Goal: Transaction & Acquisition: Purchase product/service

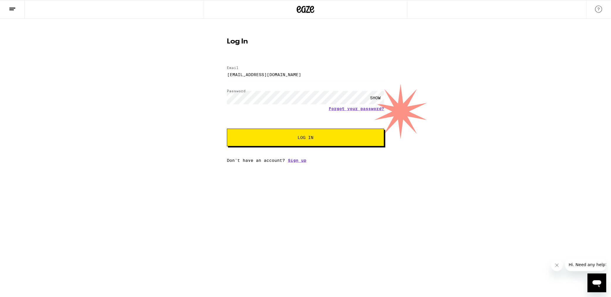
click at [377, 97] on div "SHOW" at bounding box center [376, 97] width 18 height 13
click at [268, 140] on button "Log In" at bounding box center [305, 138] width 157 height 18
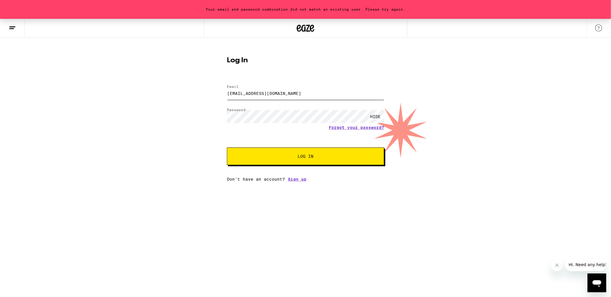
drag, startPoint x: 282, startPoint y: 93, endPoint x: 210, endPoint y: 96, distance: 72.6
click at [210, 96] on div "Your email and password combination did not match an existing user. Please try …" at bounding box center [305, 100] width 611 height 163
type input "[EMAIL_ADDRESS][DOMAIN_NAME]"
click at [209, 98] on div "Your email and password combination did not match an existing user. Please try …" at bounding box center [305, 100] width 611 height 163
click at [261, 156] on span "Log In" at bounding box center [306, 156] width 110 height 4
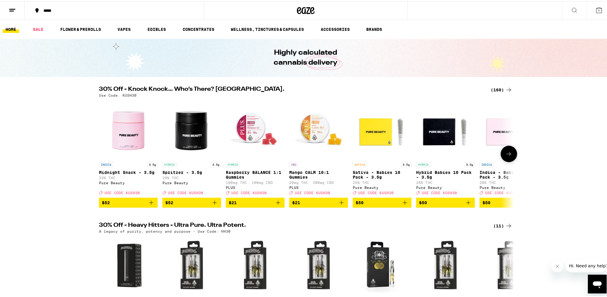
click at [115, 131] on img "Open page for Midnight Snack - 3.5g from Pure Beauty" at bounding box center [128, 128] width 59 height 59
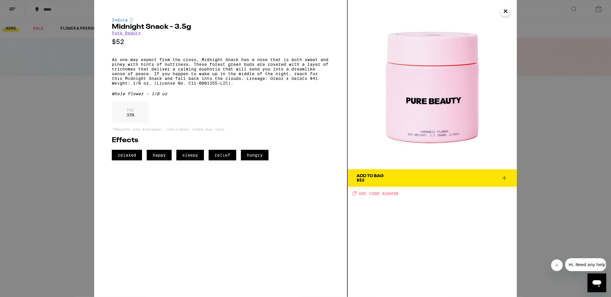
drag, startPoint x: 114, startPoint y: 131, endPoint x: 231, endPoint y: 117, distance: 117.7
click at [231, 117] on div "THC 33 %" at bounding box center [221, 114] width 218 height 24
click at [510, 11] on button "Close" at bounding box center [506, 11] width 11 height 11
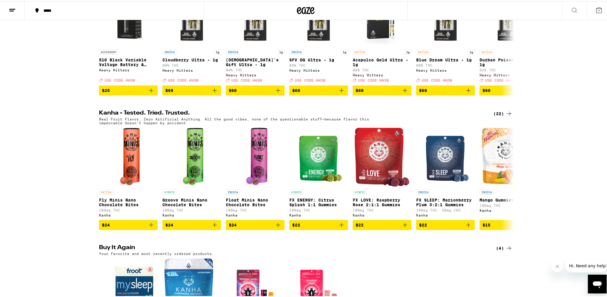
scroll to position [264, 0]
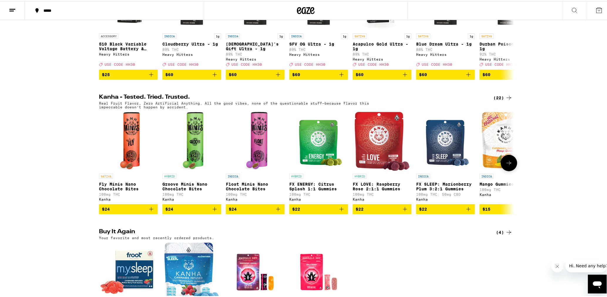
click at [375, 190] on p "FX LOVE: Raspberry Rose 2:1:1 Gummies" at bounding box center [382, 185] width 59 height 9
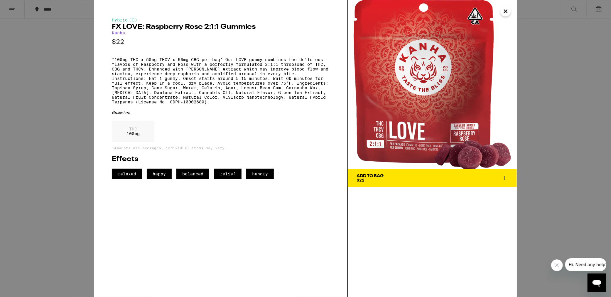
click at [505, 11] on icon "Close" at bounding box center [505, 11] width 3 height 3
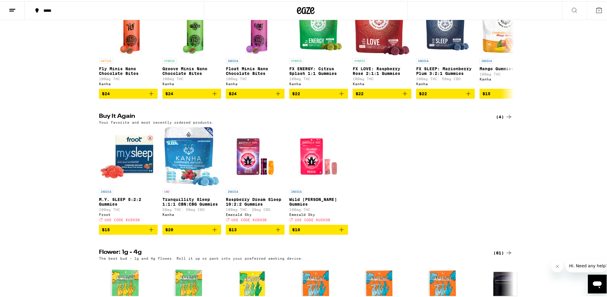
scroll to position [382, 0]
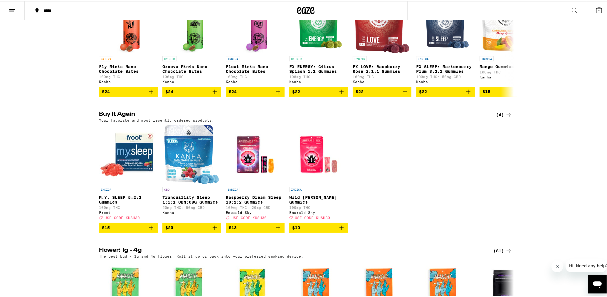
click at [148, 230] on icon "Add to bag" at bounding box center [151, 226] width 7 height 7
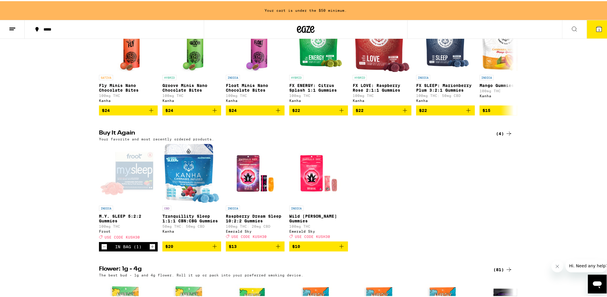
scroll to position [400, 0]
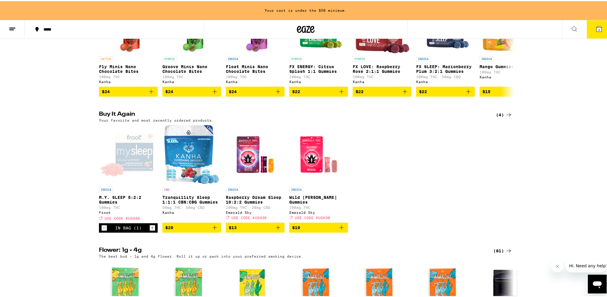
click at [146, 231] on div "In Bag (1)" at bounding box center [128, 226] width 59 height 9
click at [150, 230] on icon "Increment" at bounding box center [152, 226] width 5 height 7
click at [129, 219] on span "USE CODE KUSH30" at bounding box center [122, 217] width 35 height 4
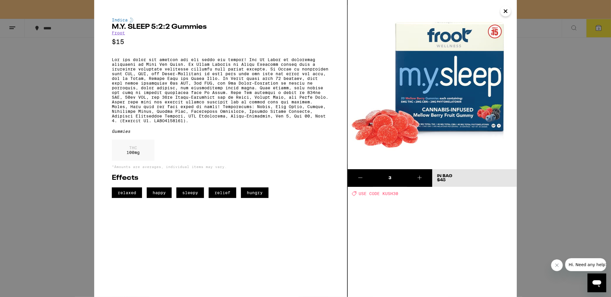
click at [363, 193] on span "USE CODE KUSH30" at bounding box center [379, 193] width 40 height 5
click at [506, 11] on icon "Close" at bounding box center [505, 11] width 3 height 3
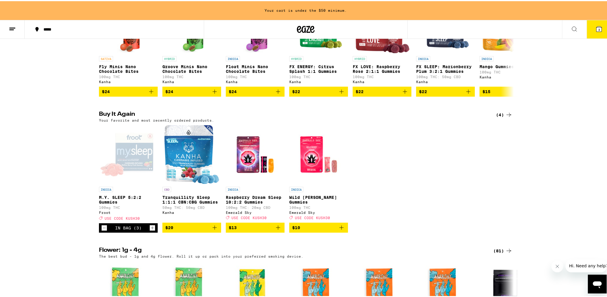
click at [216, 230] on icon "Add to bag" at bounding box center [214, 226] width 7 height 7
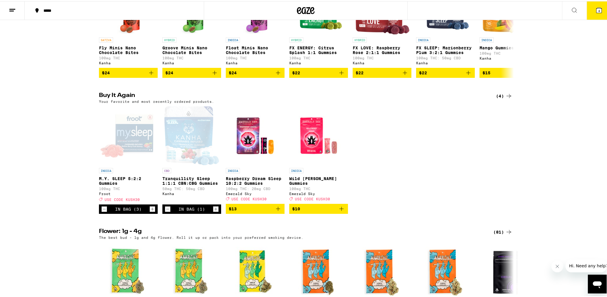
scroll to position [382, 0]
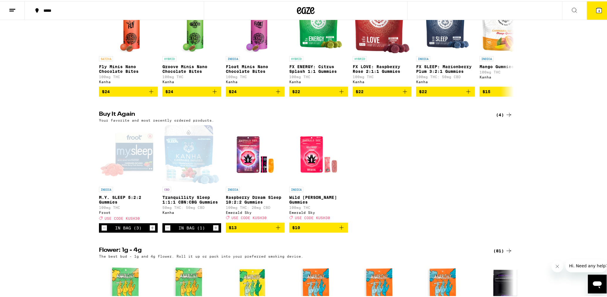
click at [216, 230] on icon "Increment" at bounding box center [215, 226] width 5 height 7
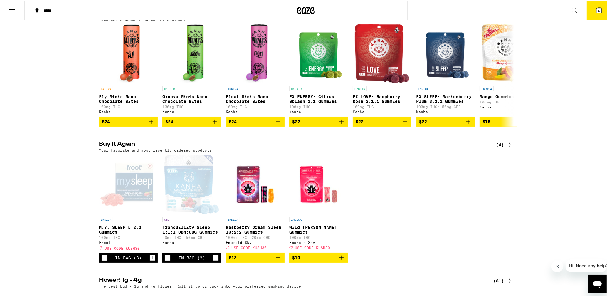
scroll to position [352, 0]
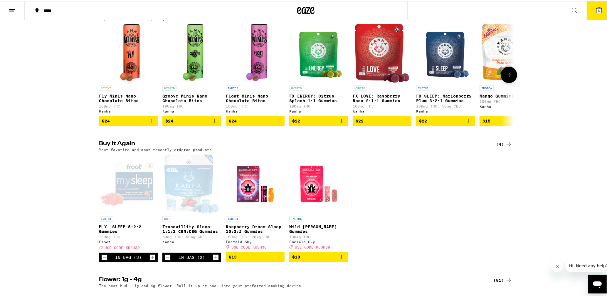
click at [465, 123] on icon "Add to bag" at bounding box center [468, 119] width 7 height 7
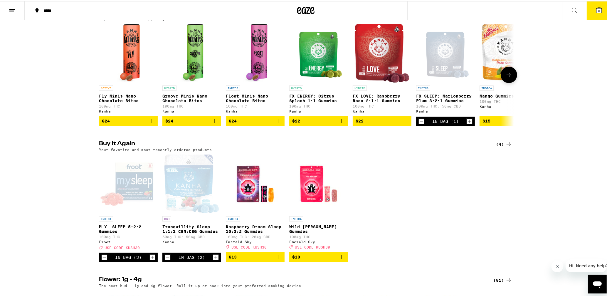
click at [467, 124] on icon "Increment" at bounding box center [469, 120] width 5 height 7
click at [433, 225] on div "INDICA M.Y. SLEEP 5:2:2 Gummies 100mg THC Froot Deal Created with Sketch. USE C…" at bounding box center [305, 206] width 423 height 107
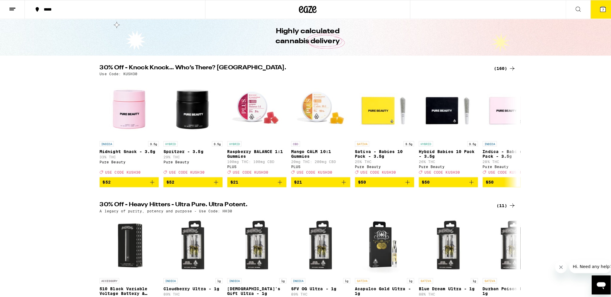
scroll to position [0, 0]
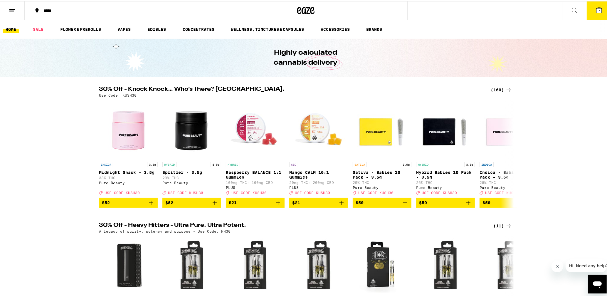
click at [571, 9] on icon at bounding box center [574, 9] width 7 height 7
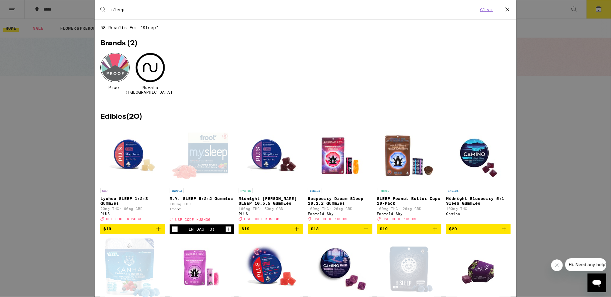
type input "sleep"
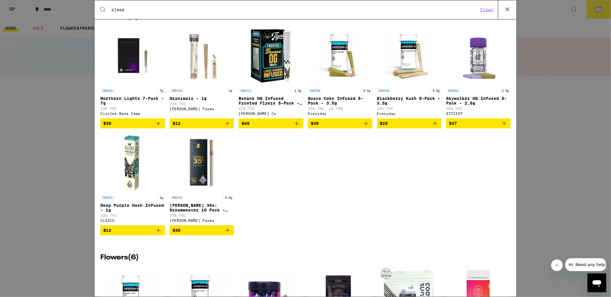
scroll to position [734, 0]
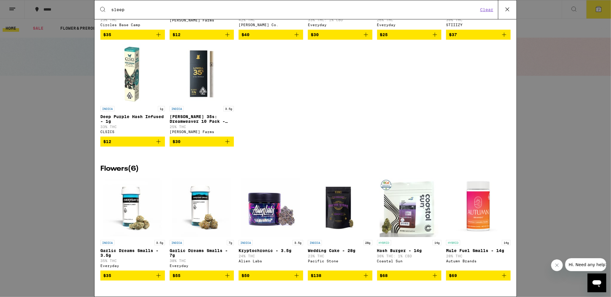
drag, startPoint x: 352, startPoint y: 107, endPoint x: 359, endPoint y: 107, distance: 7.0
click at [354, 107] on div "INDICA 7g Northern Lights 7-Pack - 7g 23% THC Circles Base Camp $35 INDICA 1g G…" at bounding box center [305, 46] width 410 height 218
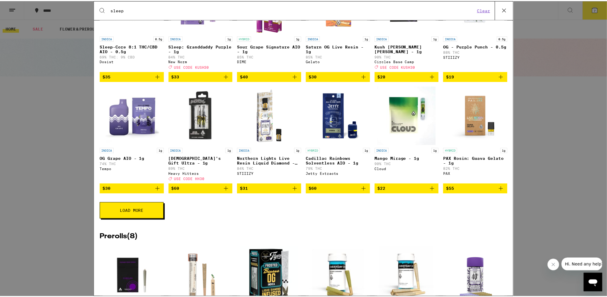
scroll to position [411, 0]
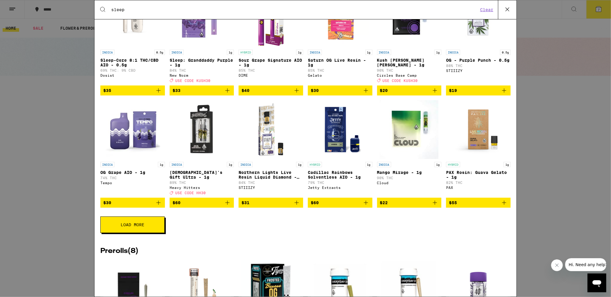
click at [506, 8] on icon at bounding box center [508, 10] width 4 height 4
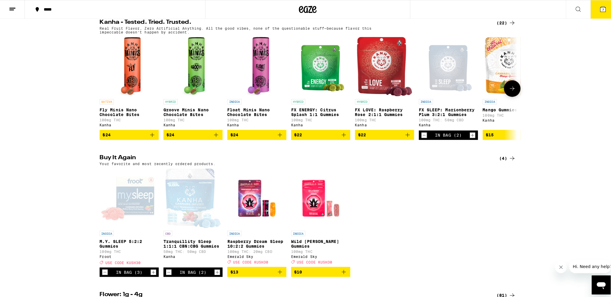
scroll to position [352, 0]
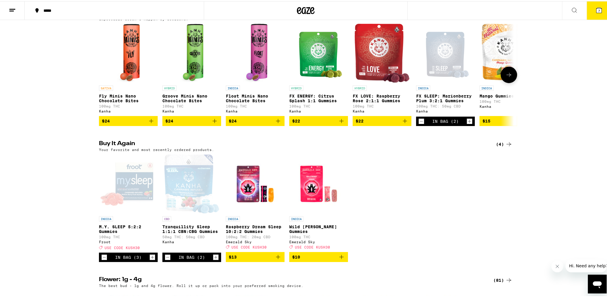
click at [441, 69] on div "Open page for FX SLEEP: Marionberry Plum 3:2:1 Gummies from Kanha" at bounding box center [445, 52] width 49 height 59
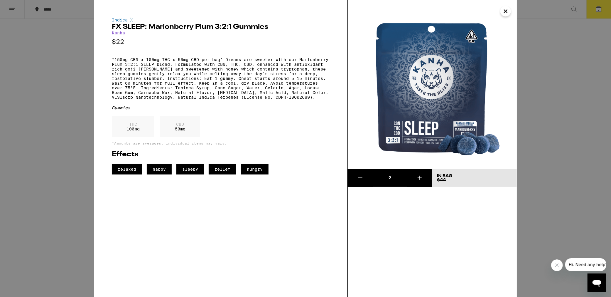
click at [505, 7] on icon "Close" at bounding box center [505, 11] width 7 height 9
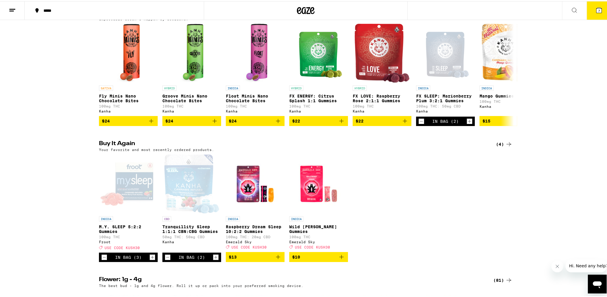
click at [598, 11] on button "7" at bounding box center [599, 9] width 25 height 18
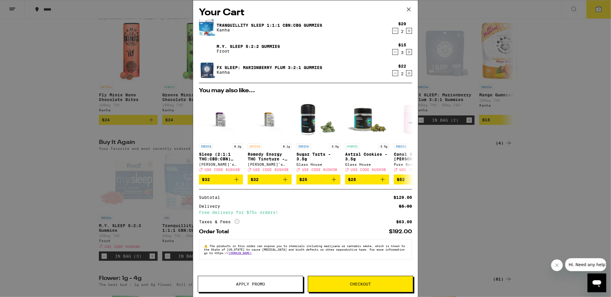
click at [395, 52] on icon "Decrement" at bounding box center [395, 52] width 3 height 0
click at [340, 282] on span "Checkout" at bounding box center [360, 284] width 105 height 4
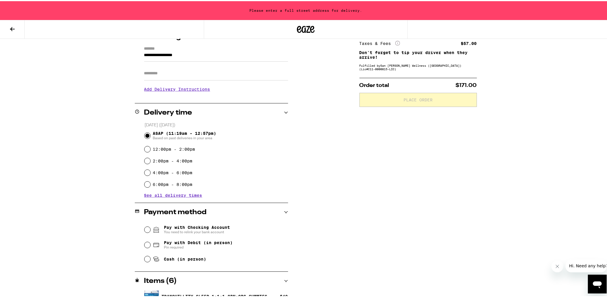
scroll to position [117, 0]
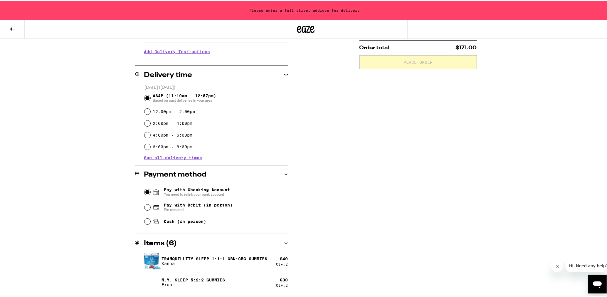
click at [145, 193] on input "Pay with Checking Account You need to relink your bank account" at bounding box center [147, 191] width 6 height 6
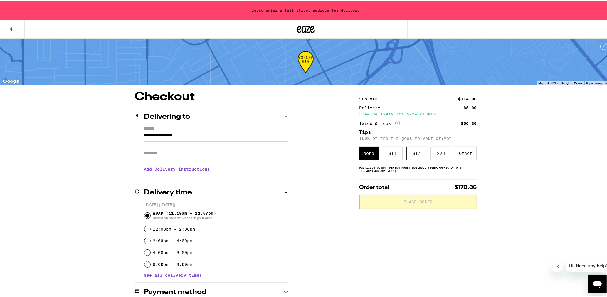
scroll to position [0, 0]
click at [460, 153] on div "Other" at bounding box center [466, 152] width 22 height 14
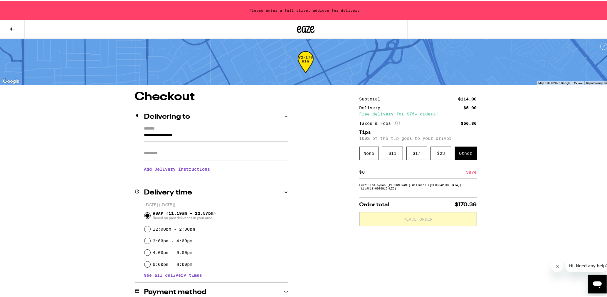
type input "8"
click at [466, 169] on div "Save" at bounding box center [471, 170] width 11 height 13
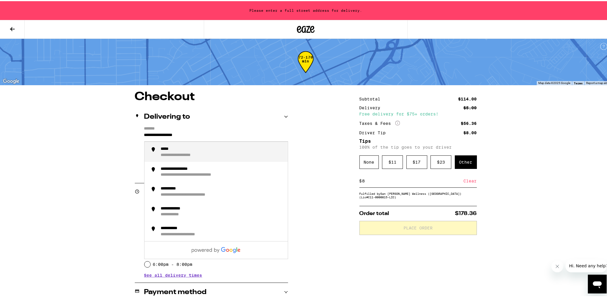
drag, startPoint x: 207, startPoint y: 135, endPoint x: 90, endPoint y: 140, distance: 117.2
click at [90, 140] on div "**********" at bounding box center [305, 225] width 611 height 451
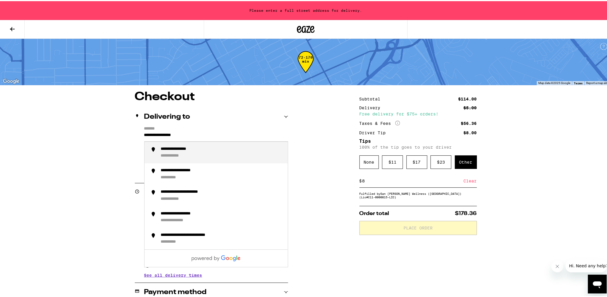
click at [161, 152] on div "**********" at bounding box center [222, 151] width 122 height 12
type input "**********"
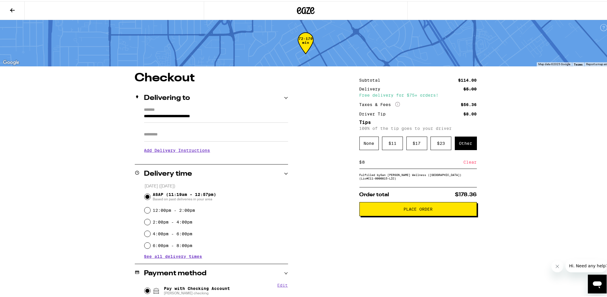
click at [146, 150] on h3 "Add Delivery Instructions" at bounding box center [216, 149] width 144 height 14
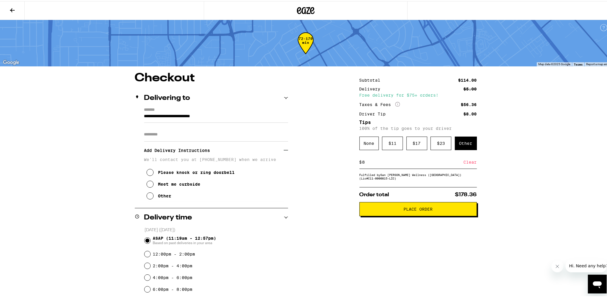
click at [149, 173] on icon at bounding box center [149, 171] width 7 height 7
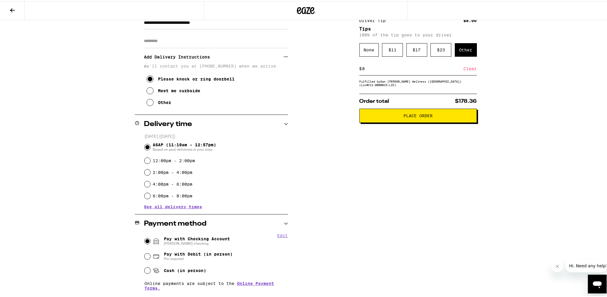
scroll to position [61, 0]
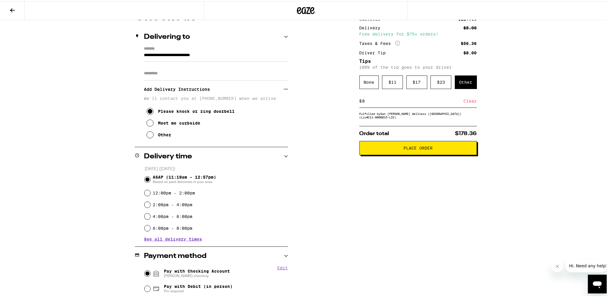
click at [372, 146] on span "Place Order" at bounding box center [417, 147] width 107 height 4
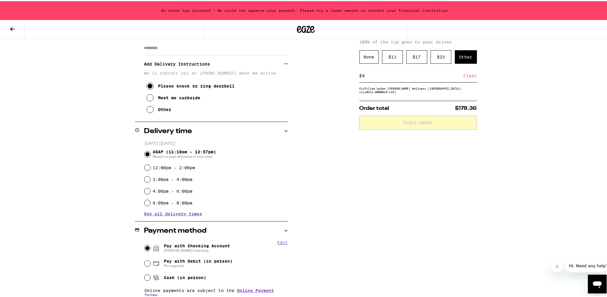
scroll to position [109, 0]
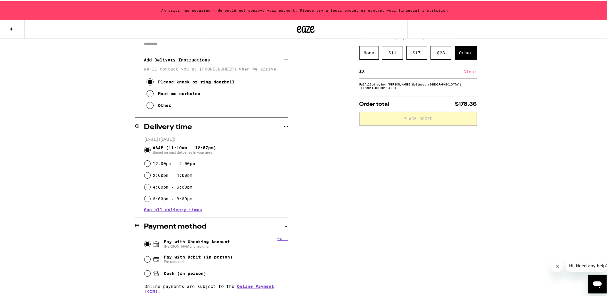
click at [279, 236] on button "Edit" at bounding box center [282, 237] width 11 height 5
click at [211, 245] on button "Remove Account" at bounding box center [227, 245] width 33 height 4
radio input "false"
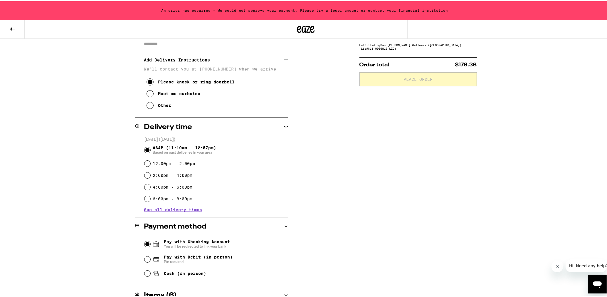
click at [146, 243] on input "Pay with Checking Account You will be redirected to link your bank" at bounding box center [147, 243] width 6 height 6
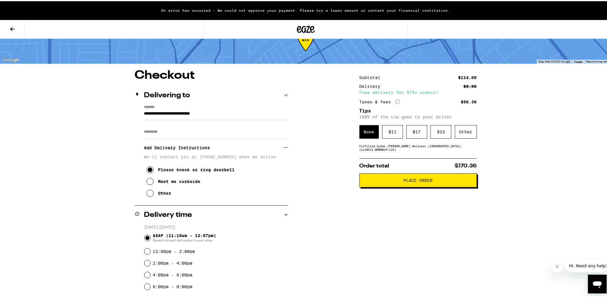
scroll to position [21, 0]
click at [467, 137] on div "Other" at bounding box center [466, 131] width 22 height 14
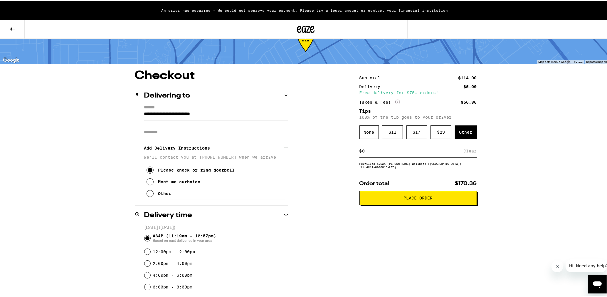
click at [433, 152] on input at bounding box center [413, 149] width 102 height 5
type input "8"
click at [472, 152] on div "Save" at bounding box center [471, 149] width 11 height 13
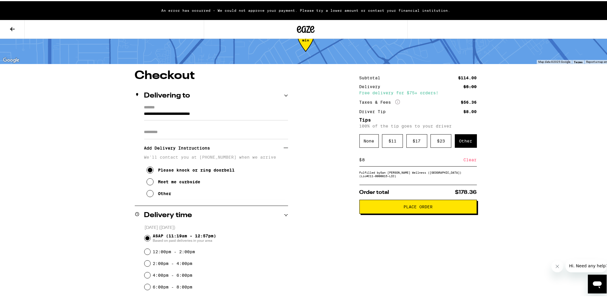
click at [419, 207] on span "Place Order" at bounding box center [417, 205] width 29 height 4
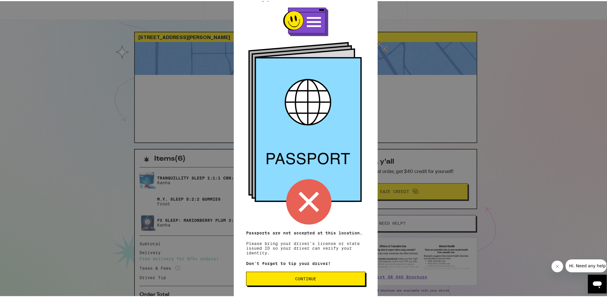
scroll to position [14, 0]
click at [283, 280] on button "Continue" at bounding box center [305, 277] width 119 height 14
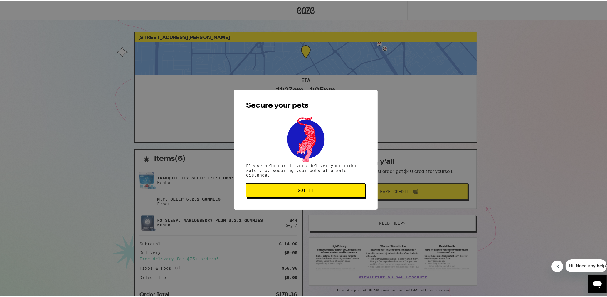
click at [292, 192] on button "Got it" at bounding box center [305, 189] width 119 height 14
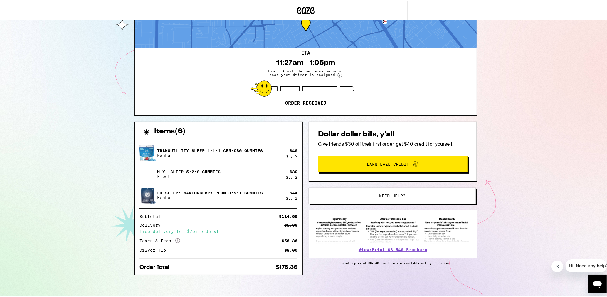
scroll to position [27, 0]
